Goal: Transaction & Acquisition: Download file/media

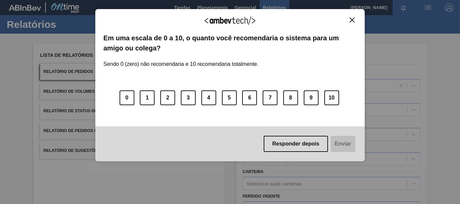
click at [352, 17] on img "Close" at bounding box center [351, 19] width 5 height 5
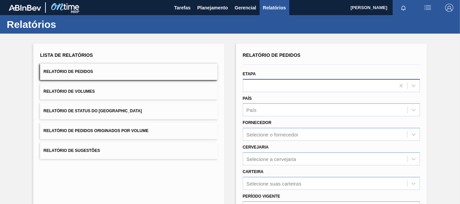
scroll to position [67, 0]
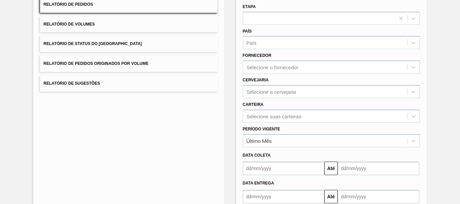
click at [263, 124] on div "Período Vigente Último Mês" at bounding box center [331, 135] width 177 height 23
click at [259, 120] on div "Selecione suas carteiras" at bounding box center [331, 116] width 177 height 13
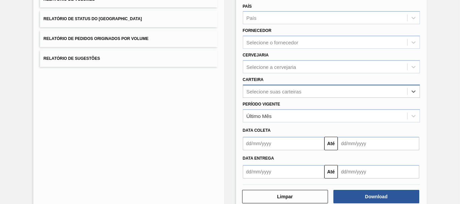
click at [259, 95] on div "Selecione suas carteiras" at bounding box center [325, 91] width 164 height 10
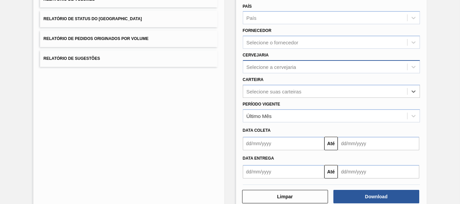
click at [251, 69] on div "Selecione a cervejaria" at bounding box center [271, 67] width 50 height 6
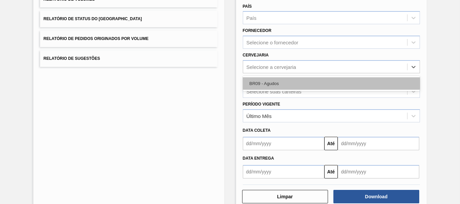
click at [255, 81] on div "BR09 - Agudos" at bounding box center [331, 83] width 177 height 12
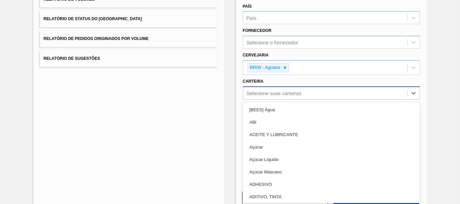
click at [265, 97] on div "Selecione suas carteiras" at bounding box center [325, 93] width 164 height 10
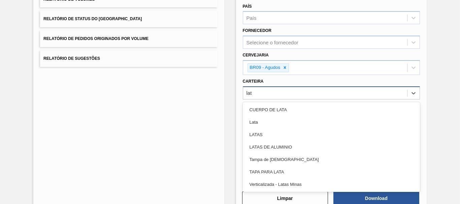
type input "lata"
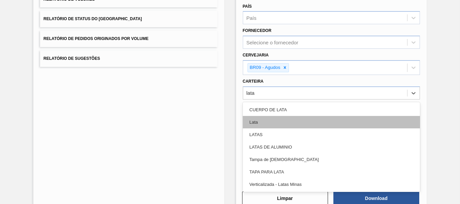
click at [264, 123] on div "Lata" at bounding box center [331, 122] width 177 height 12
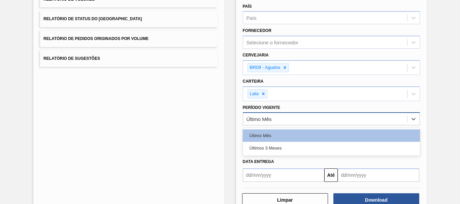
click at [287, 119] on div "Último Mês" at bounding box center [325, 119] width 164 height 10
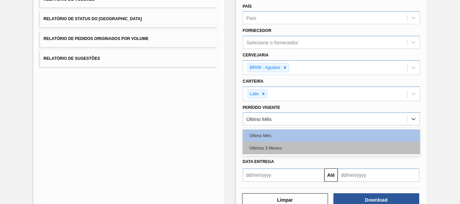
click at [274, 147] on div "Últimos 3 Meses" at bounding box center [331, 148] width 177 height 12
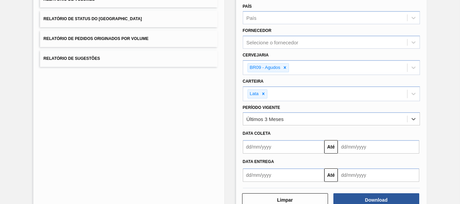
click at [278, 145] on input "text" at bounding box center [283, 146] width 81 height 13
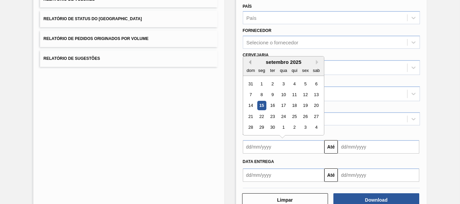
click at [249, 63] on button "Previous Month" at bounding box center [248, 62] width 5 height 5
click at [249, 60] on button "Previous Month" at bounding box center [248, 62] width 5 height 5
click at [248, 64] on button "Previous Month" at bounding box center [248, 62] width 5 height 5
click at [285, 119] on div "25" at bounding box center [283, 116] width 9 height 9
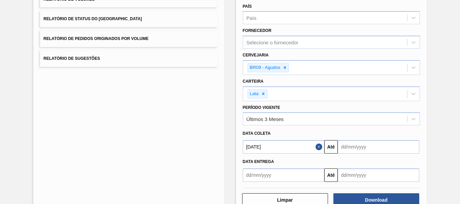
type input "[DATE]"
click at [373, 149] on input "text" at bounding box center [377, 146] width 81 height 13
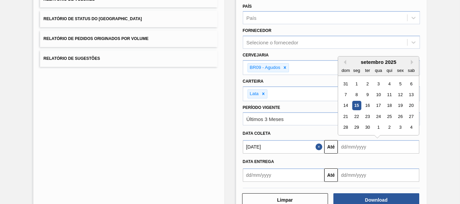
click at [409, 62] on div "setembro 2025" at bounding box center [378, 62] width 81 height 6
click at [411, 61] on button "Next Month" at bounding box center [412, 62] width 5 height 5
click at [412, 126] on div "1" at bounding box center [410, 127] width 9 height 9
type input "[DATE]"
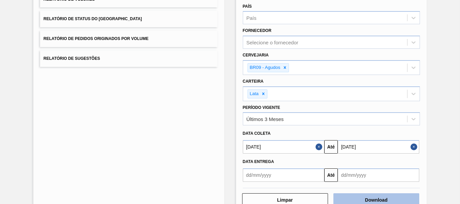
click at [361, 199] on button "Download" at bounding box center [376, 199] width 86 height 13
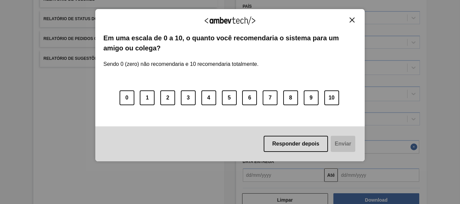
click at [348, 23] on button "Close" at bounding box center [351, 20] width 9 height 6
click at [353, 24] on div "Agradecemos seu feedback!" at bounding box center [229, 25] width 253 height 16
click at [353, 23] on button "Close" at bounding box center [351, 20] width 9 height 6
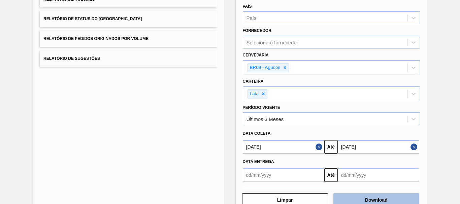
click at [355, 199] on button "Download" at bounding box center [376, 199] width 86 height 13
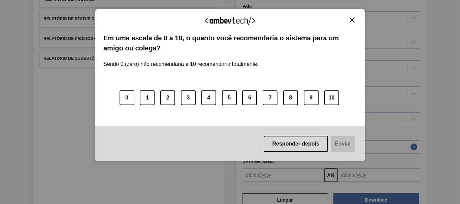
click at [354, 18] on img "Close" at bounding box center [351, 19] width 5 height 5
click at [349, 16] on div "Agradecemos seu feedback! Em uma escala de 0 a 10, o quanto você recomendaria o…" at bounding box center [229, 85] width 269 height 153
click at [351, 17] on button "Close" at bounding box center [351, 20] width 9 height 6
click at [353, 24] on div "Agradecemos seu feedback!" at bounding box center [229, 25] width 253 height 16
click at [352, 18] on img "Close" at bounding box center [351, 19] width 5 height 5
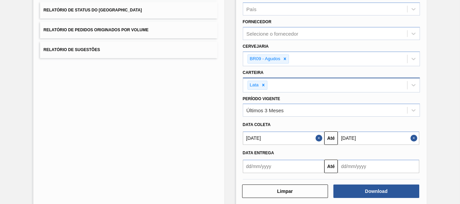
scroll to position [111, 0]
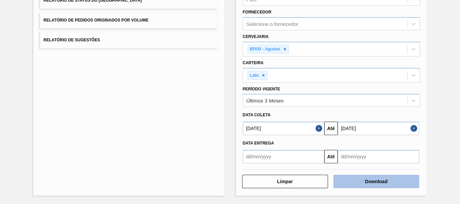
click at [350, 186] on button "Download" at bounding box center [376, 181] width 86 height 13
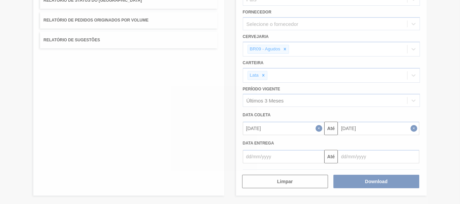
click at [351, 185] on div at bounding box center [230, 102] width 460 height 204
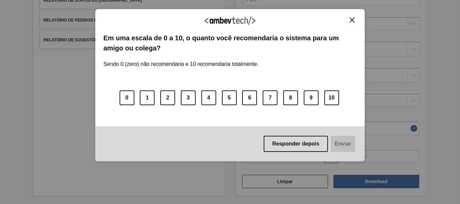
click at [353, 19] on img "Close" at bounding box center [351, 19] width 5 height 5
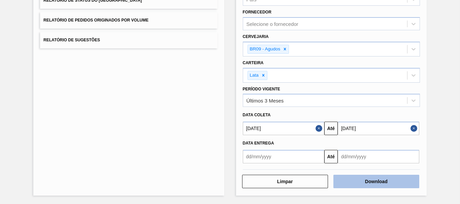
click at [371, 187] on button "Download" at bounding box center [376, 181] width 86 height 13
